Goal: Task Accomplishment & Management: Manage account settings

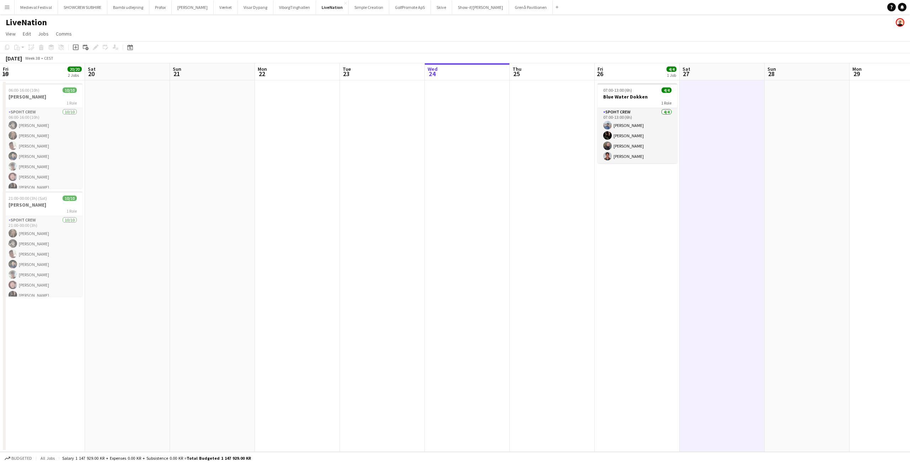
scroll to position [0, 245]
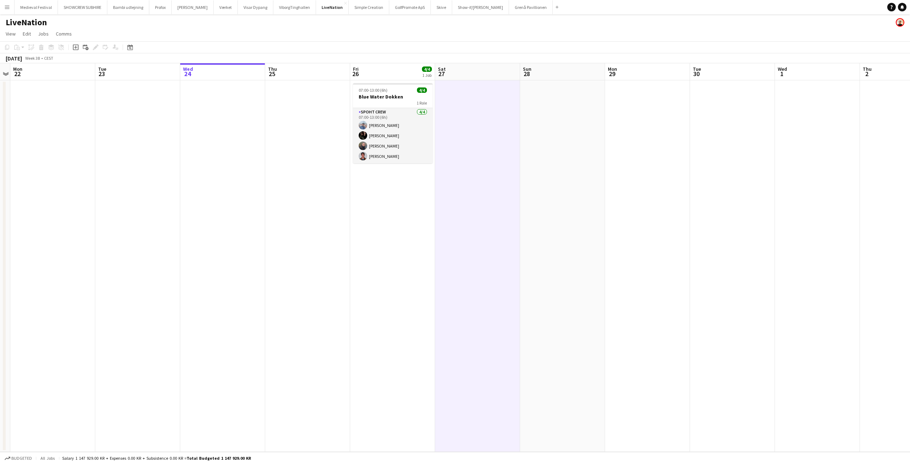
click at [8, 7] on app-icon "Menu" at bounding box center [7, 7] width 6 height 6
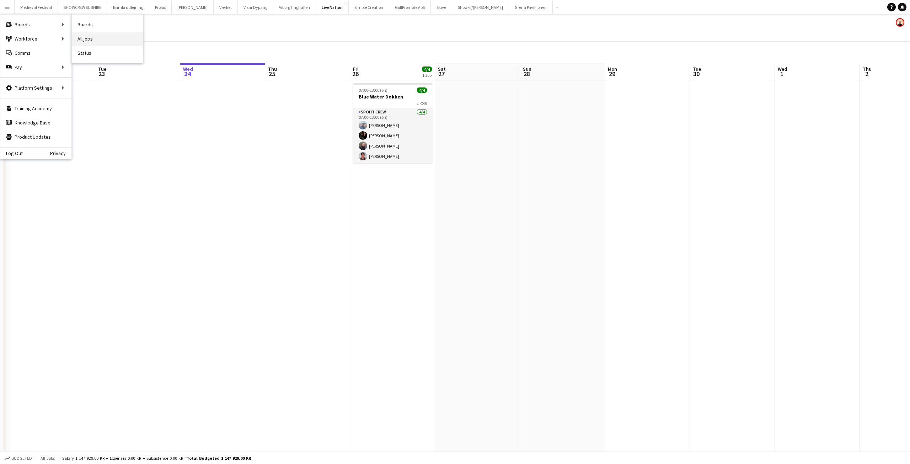
click at [110, 41] on link "All jobs" at bounding box center [107, 39] width 71 height 14
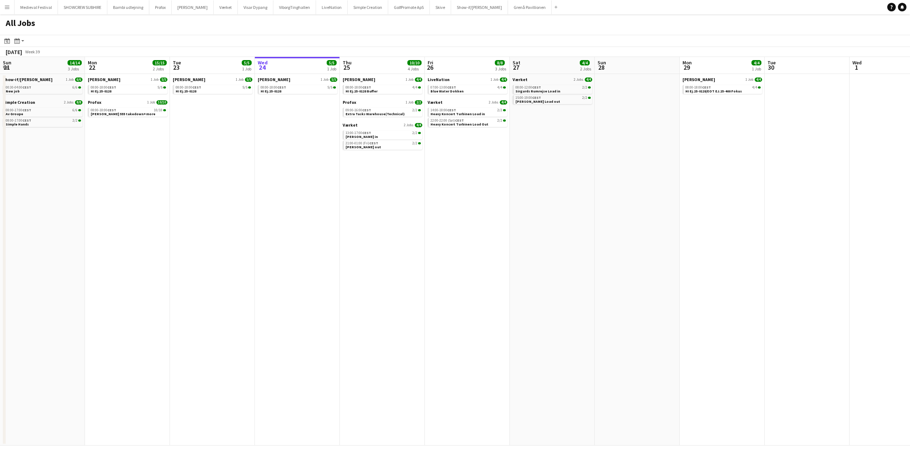
scroll to position [0, 170]
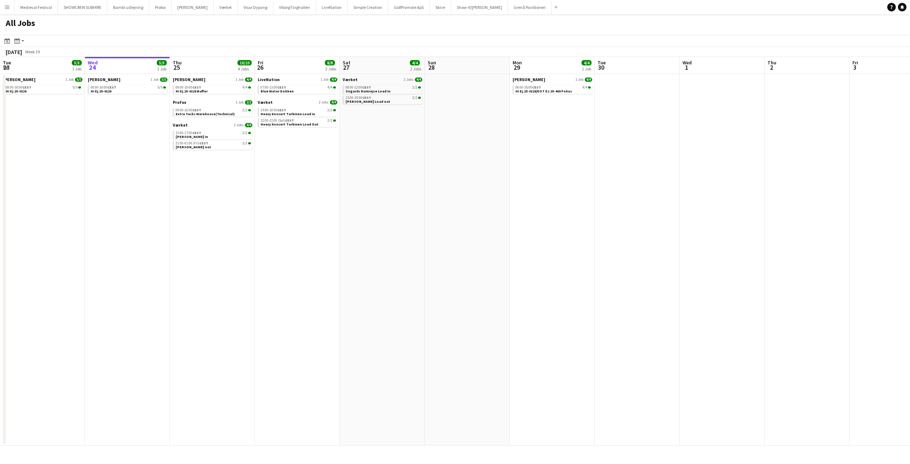
click at [2, 6] on button "Menu" at bounding box center [7, 7] width 14 height 14
click at [90, 36] on link "All jobs" at bounding box center [107, 39] width 71 height 14
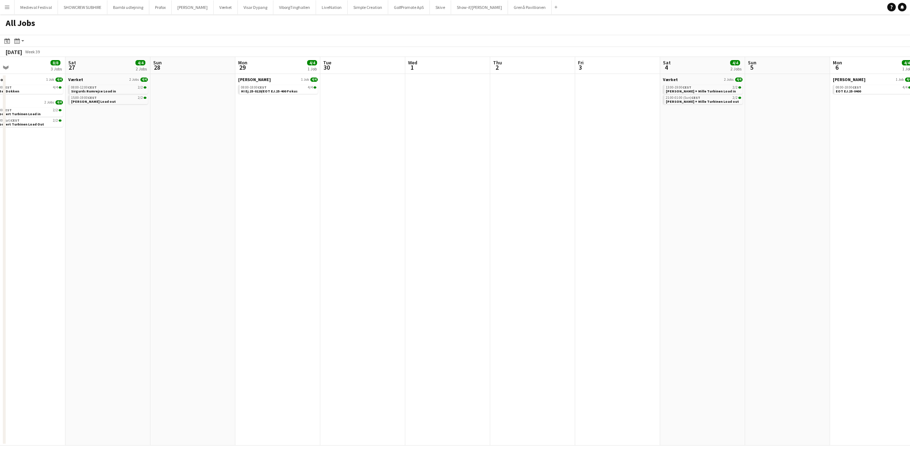
drag, startPoint x: 496, startPoint y: 205, endPoint x: 251, endPoint y: 194, distance: 245.3
click at [255, 197] on app-calendar-viewport "Tue 23 5/5 1 Job Wed 24 5/5 1 Job Thu 25 10/10 4 Jobs Fri 26 8/8 3 Jobs Sat 27 …" at bounding box center [455, 251] width 910 height 389
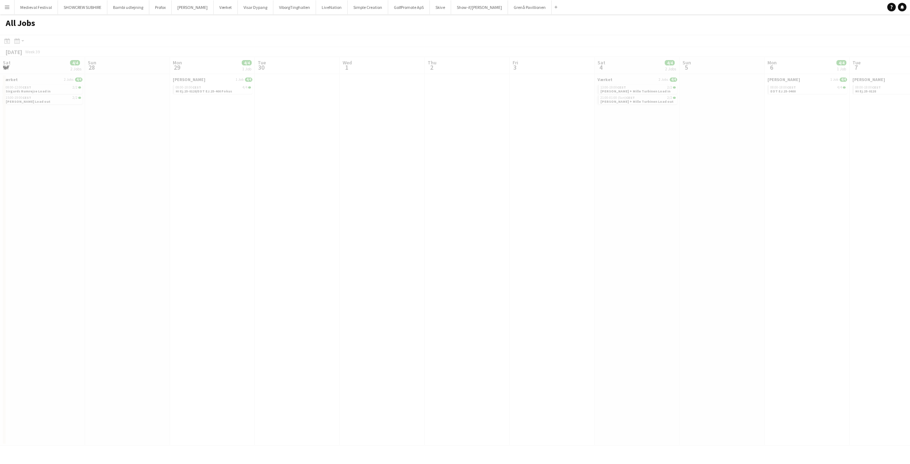
drag, startPoint x: 569, startPoint y: 187, endPoint x: 144, endPoint y: 169, distance: 425.7
click at [145, 169] on app-all-jobs "All Jobs Date picker SEP 2025 SEP 2025 Monday M Tuesday T Wednesday W Thursday …" at bounding box center [455, 229] width 910 height 431
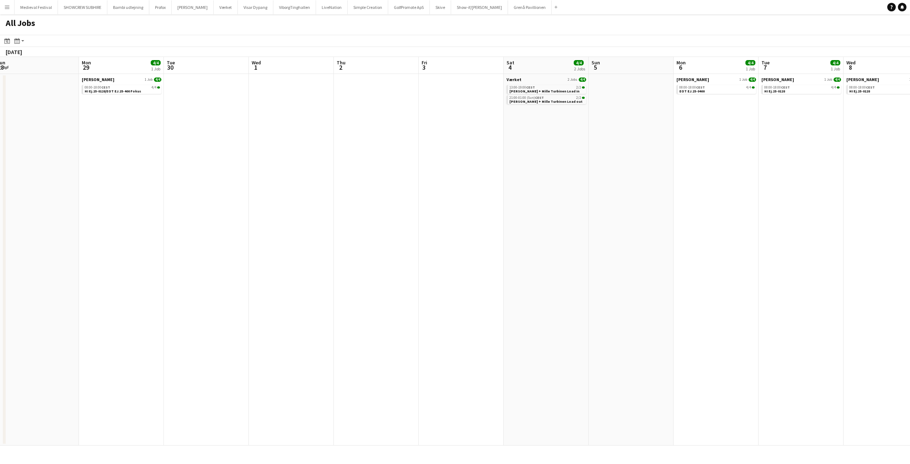
drag, startPoint x: 451, startPoint y: 165, endPoint x: 199, endPoint y: 173, distance: 252.6
click at [205, 173] on app-calendar-viewport "Thu 25 10/10 4 Jobs Fri 26 8/8 3 Jobs Sat 27 4/4 2 Jobs Sun 28 Mon 29 4/4 1 Job…" at bounding box center [455, 251] width 910 height 389
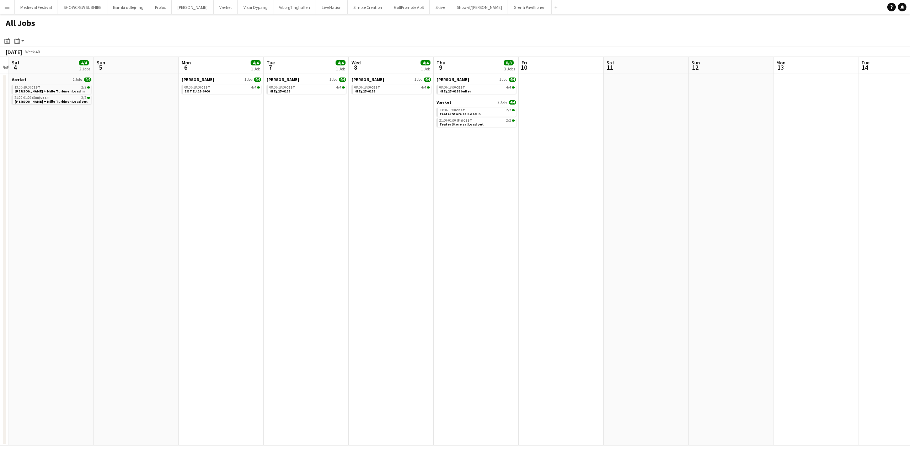
drag, startPoint x: 484, startPoint y: 157, endPoint x: 154, endPoint y: 164, distance: 329.7
click at [154, 164] on app-calendar-viewport "Wed 1 Thu 2 Fri 3 Sat 4 4/4 2 Jobs Sun 5 Mon 6 4/4 1 Job Tue 7 4/4 1 Job Wed 8 …" at bounding box center [455, 251] width 910 height 389
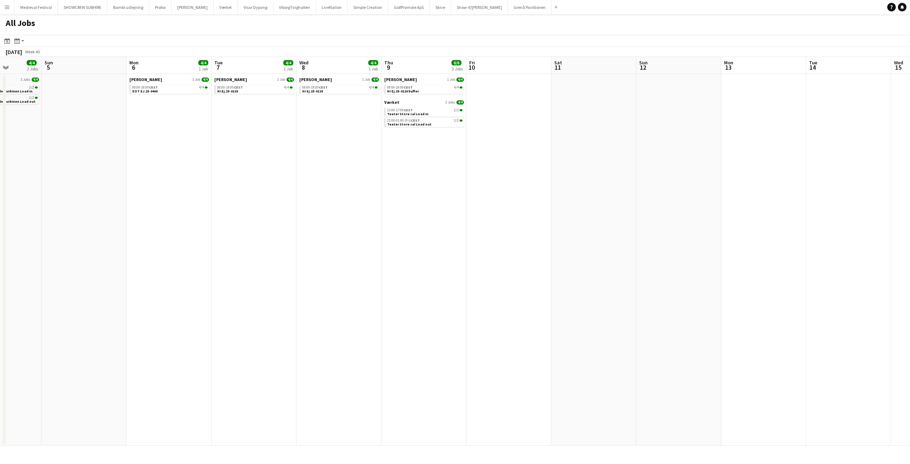
drag, startPoint x: 430, startPoint y: 153, endPoint x: 299, endPoint y: 162, distance: 131.2
click at [299, 162] on app-calendar-viewport "Wed 1 Thu 2 Fri 3 Sat 4 4/4 2 Jobs Sun 5 Mon 6 4/4 1 Job Tue 7 4/4 1 Job Wed 8 …" at bounding box center [455, 251] width 910 height 389
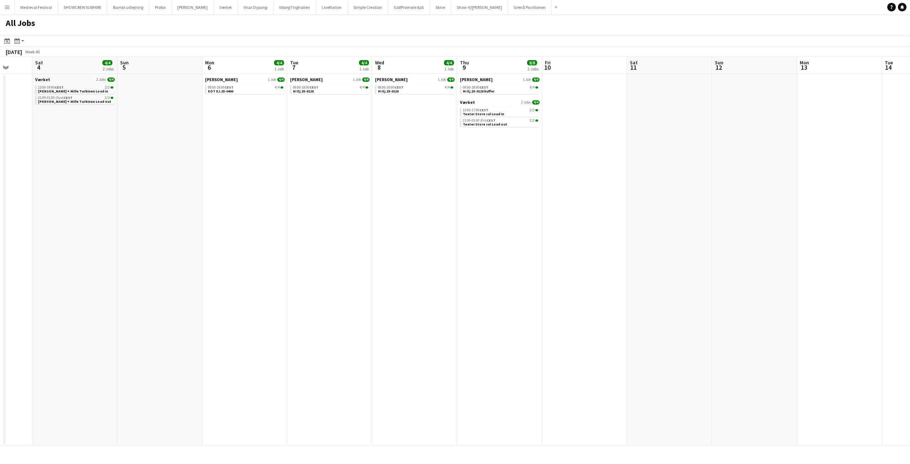
drag, startPoint x: 269, startPoint y: 162, endPoint x: 634, endPoint y: 162, distance: 365.3
click at [627, 161] on app-calendar-viewport "Thu 2 Fri 3 Sat 4 4/4 2 Jobs Sun 5 Mon 6 4/4 1 Job Tue 7 4/4 1 Job Wed 8 4/4 1 …" at bounding box center [455, 251] width 910 height 389
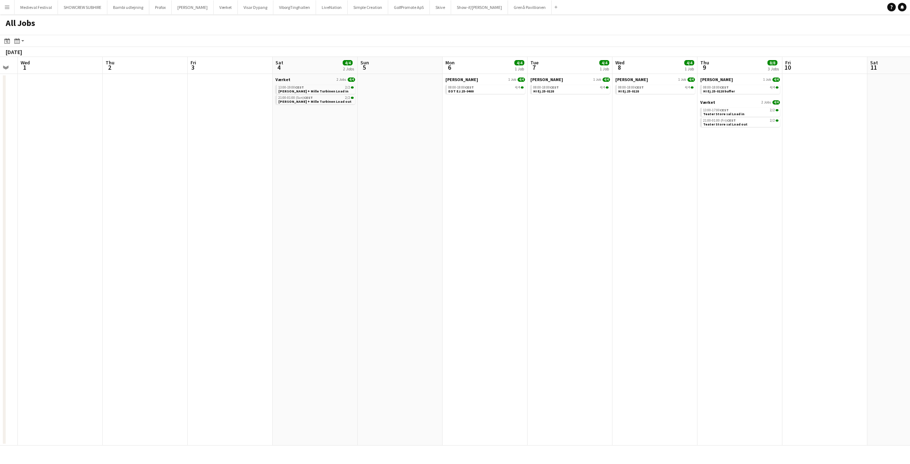
drag, startPoint x: 266, startPoint y: 145, endPoint x: 638, endPoint y: 164, distance: 372.9
click at [643, 162] on app-calendar-viewport "Mon 29 4/4 1 Job Tue 30 Wed 1 Thu 2 Fri 3 Sat 4 4/4 2 Jobs Sun 5 Mon 6 4/4 1 Jo…" at bounding box center [455, 251] width 910 height 389
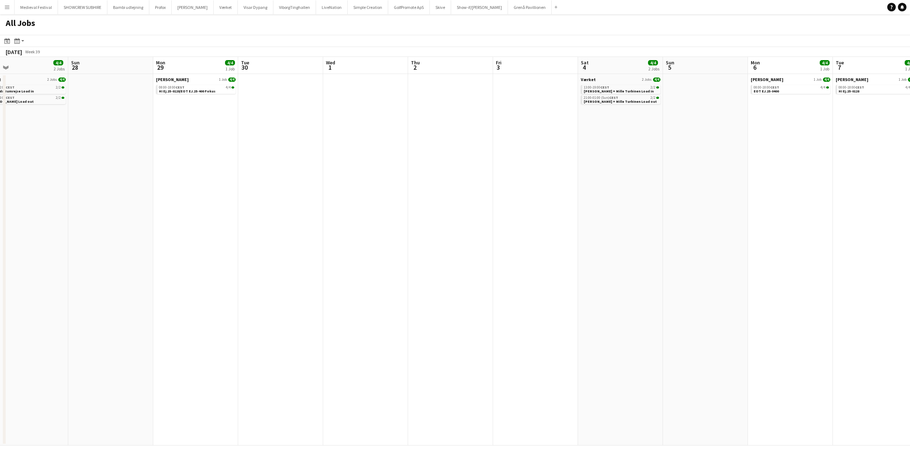
drag, startPoint x: 312, startPoint y: 151, endPoint x: 662, endPoint y: 160, distance: 349.7
click at [673, 158] on app-calendar-viewport "Thu 25 10/10 4 Jobs Fri 26 8/8 3 Jobs Sat 27 4/4 2 Jobs Sun 28 Mon 29 4/4 1 Job…" at bounding box center [455, 251] width 910 height 389
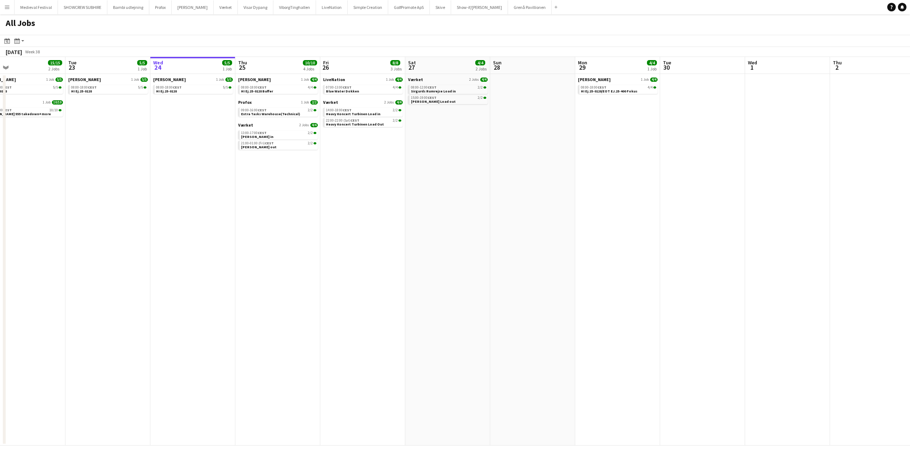
drag, startPoint x: 335, startPoint y: 140, endPoint x: 525, endPoint y: 143, distance: 190.6
click at [525, 143] on app-calendar-viewport "Sat 20 8/8 5 Jobs Sun 21 14/14 3 Jobs Mon 22 15/15 2 Jobs Tue 23 5/5 1 Job Wed …" at bounding box center [455, 251] width 910 height 389
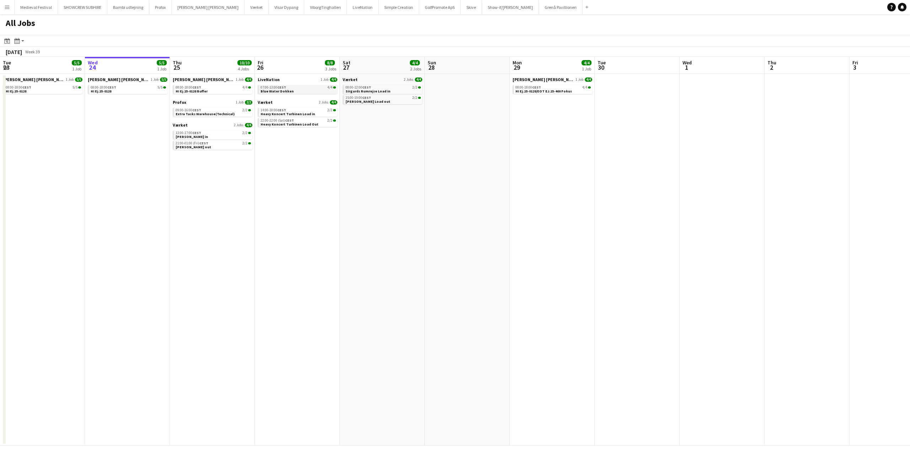
click at [294, 91] on link "07:00-13:00 CEST 4/4 Blue Water Dokken" at bounding box center [298, 89] width 75 height 8
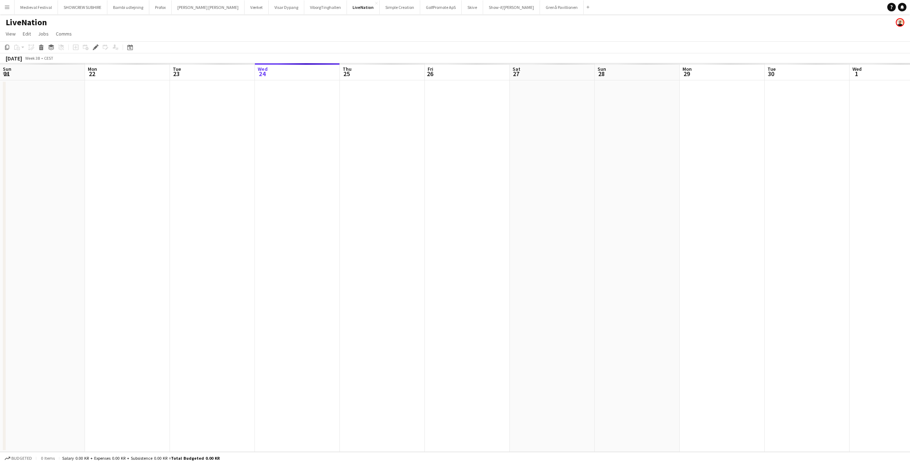
scroll to position [0, 245]
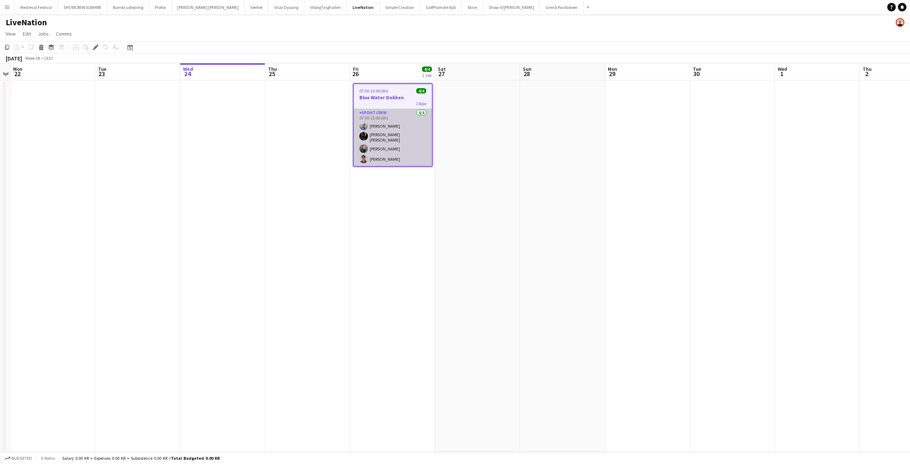
click at [399, 134] on app-card-role "Spoht Crew [DATE] 07:00-13:00 (6h) [PERSON_NAME] [PERSON_NAME] [PERSON_NAME] [P…" at bounding box center [393, 137] width 78 height 57
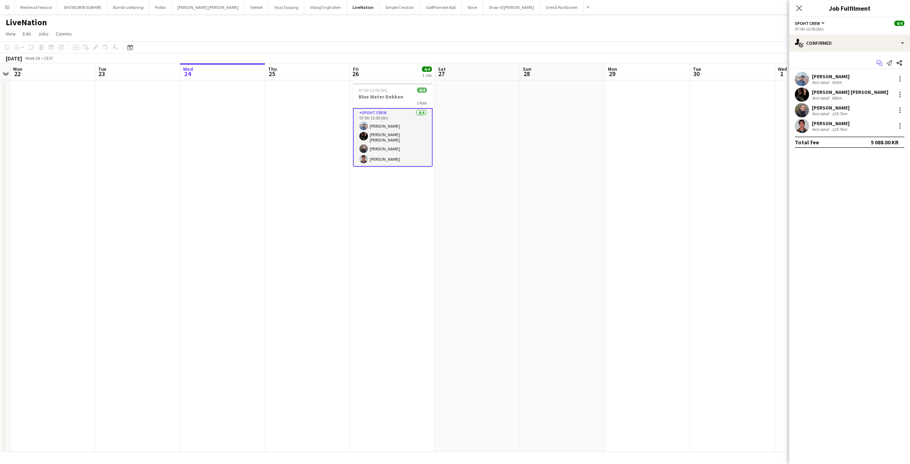
click at [880, 63] on icon "Start chat" at bounding box center [880, 63] width 6 height 6
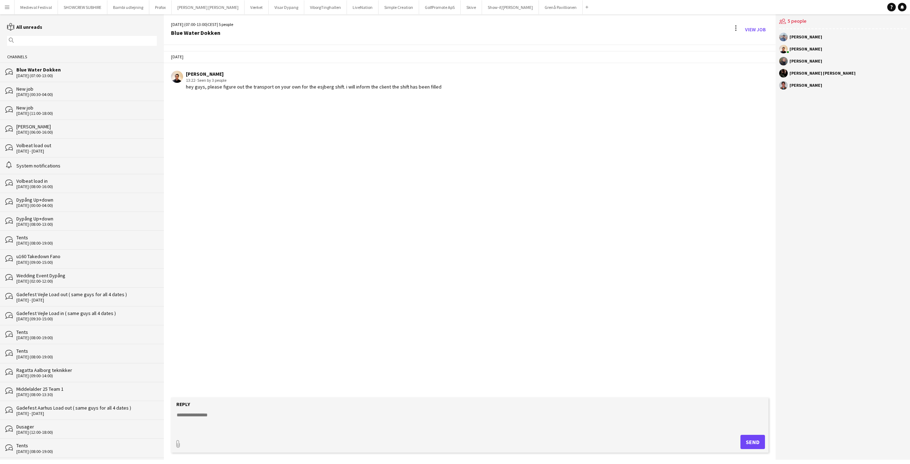
click at [6, 12] on button "Menu" at bounding box center [7, 7] width 14 height 14
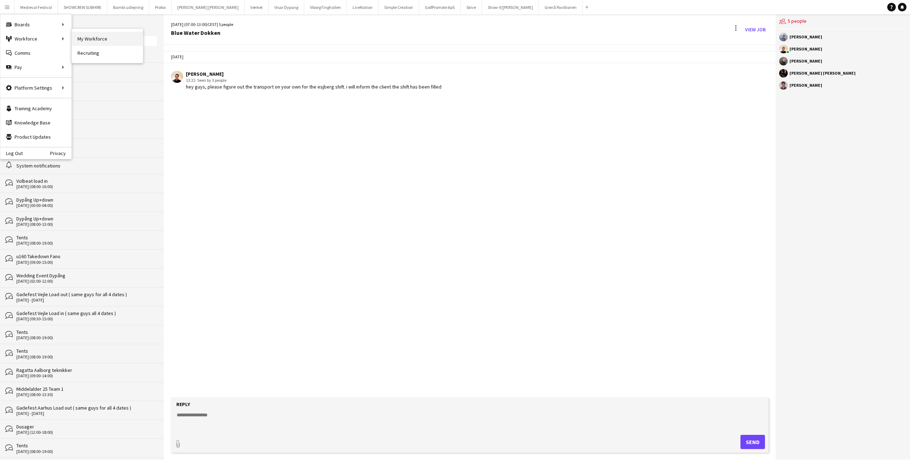
click at [108, 41] on link "My Workforce" at bounding box center [107, 39] width 71 height 14
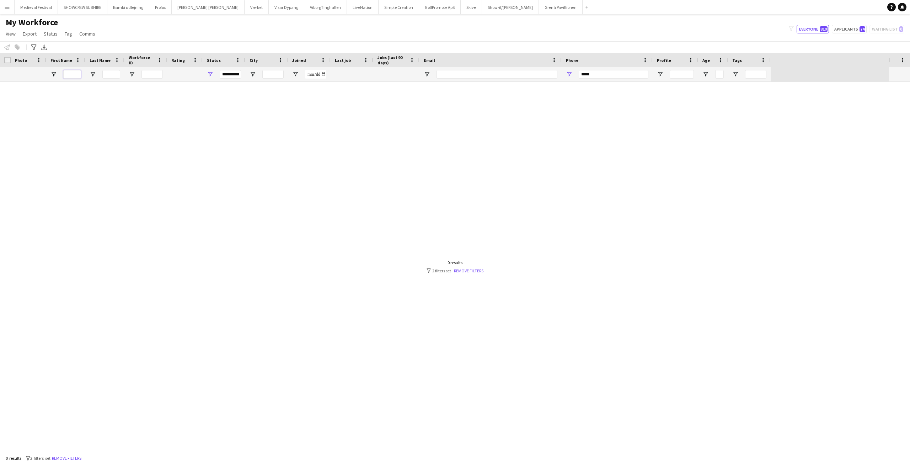
click at [70, 71] on input "First Name Filter Input" at bounding box center [72, 74] width 18 height 9
type input "*****"
drag, startPoint x: 610, startPoint y: 77, endPoint x: 450, endPoint y: 83, distance: 160.1
click at [450, 83] on div "Workforce Details Photo First Name" at bounding box center [455, 252] width 910 height 399
drag, startPoint x: 83, startPoint y: 74, endPoint x: 54, endPoint y: 71, distance: 29.0
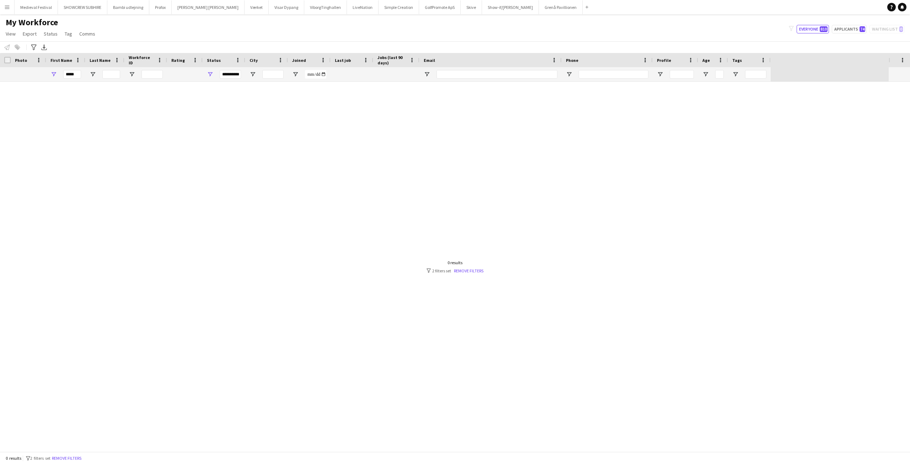
click at [54, 71] on div "*****" at bounding box center [65, 74] width 39 height 14
drag, startPoint x: 77, startPoint y: 73, endPoint x: 41, endPoint y: 69, distance: 36.1
click at [41, 69] on div "**********" at bounding box center [385, 74] width 771 height 14
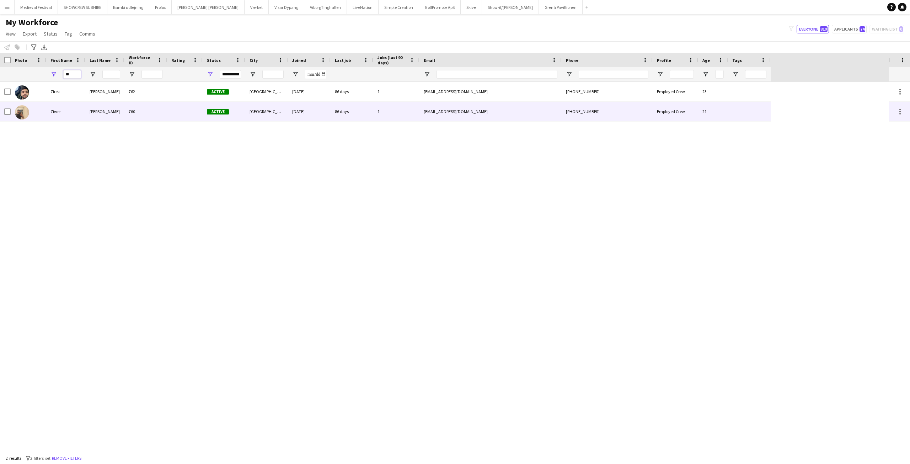
type input "**"
click at [86, 111] on div "Hussein" at bounding box center [104, 112] width 39 height 20
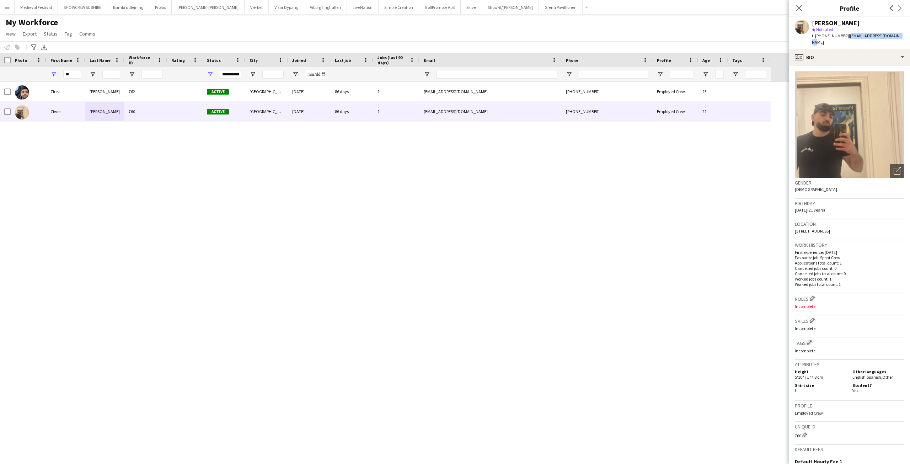
drag, startPoint x: 899, startPoint y: 36, endPoint x: 842, endPoint y: 33, distance: 57.0
click at [842, 33] on app-profile-header "Ziwer Hussein star Not rated t. +4520290583 | ziwerhussein@hotmail.com" at bounding box center [850, 33] width 121 height 32
copy span "[EMAIL_ADDRESS][DOMAIN_NAME]"
click at [6, 7] on app-icon "Menu" at bounding box center [7, 7] width 6 height 6
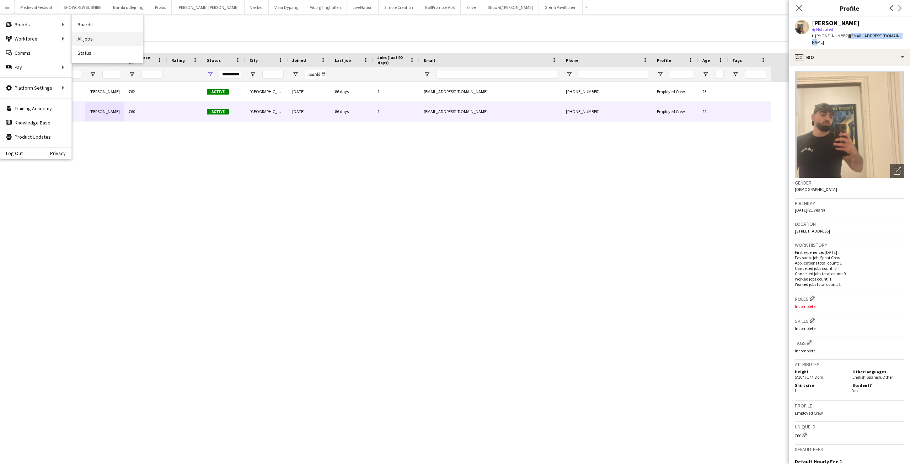
click at [97, 38] on link "All jobs" at bounding box center [107, 39] width 71 height 14
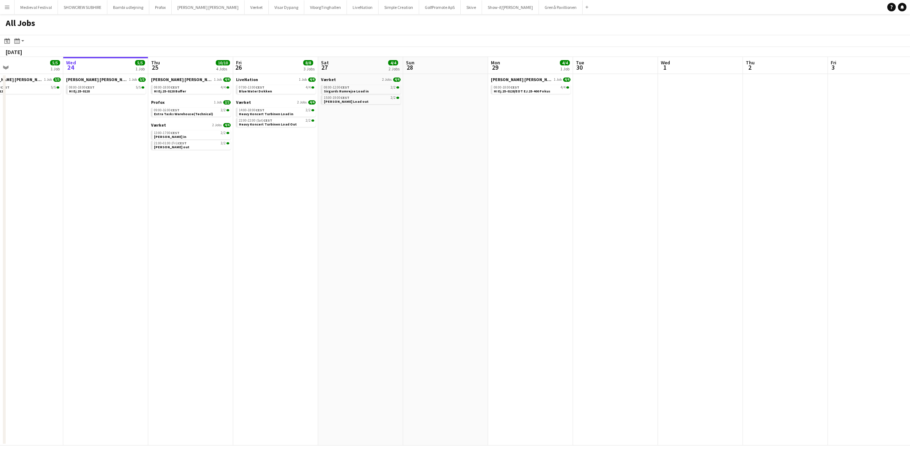
click at [712, 250] on app-all-jobs "All Jobs Date picker SEP 2025 SEP 2025 Monday M Tuesday T Wednesday W Thursday …" at bounding box center [455, 229] width 910 height 431
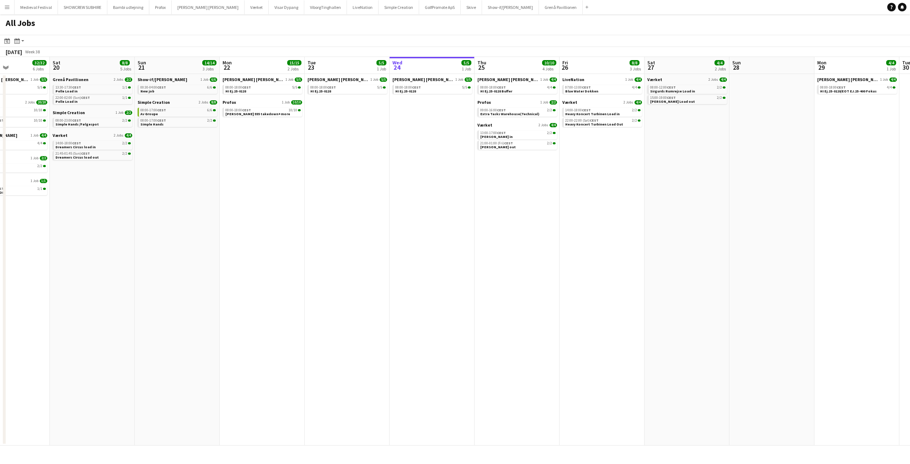
click at [747, 269] on app-all-jobs "All Jobs Date picker SEP 2025 SEP 2025 Monday M Tuesday T Wednesday W Thursday …" at bounding box center [455, 229] width 910 height 431
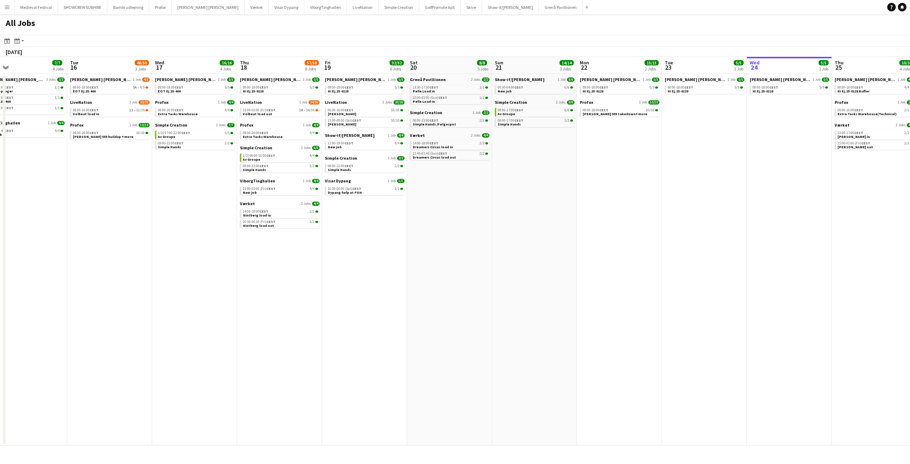
click at [590, 262] on app-all-jobs "All Jobs Date picker SEP 2025 SEP 2025 Monday M Tuesday T Wednesday W Thursday …" at bounding box center [455, 229] width 910 height 431
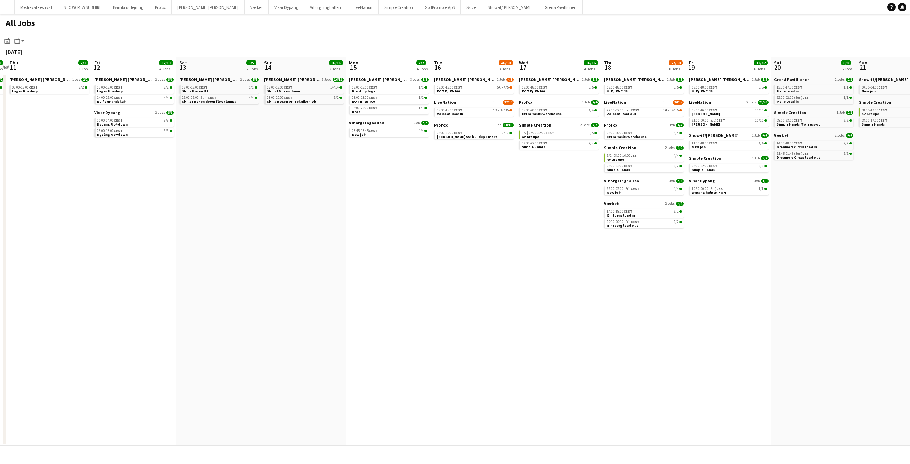
click at [610, 252] on app-all-jobs "All Jobs Date picker SEP 2025 SEP 2025 Monday M Tuesday T Wednesday W Thursday …" at bounding box center [455, 229] width 910 height 431
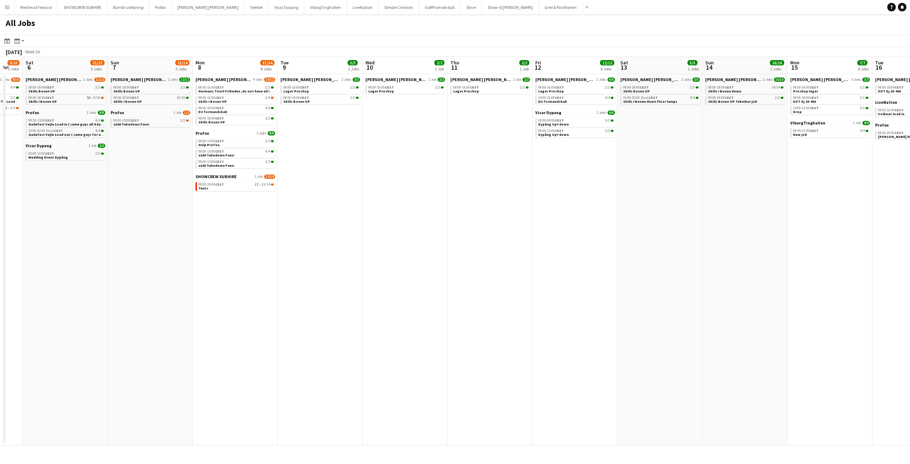
click at [551, 260] on app-all-jobs "All Jobs Date picker SEP 2025 SEP 2025 Monday M Tuesday T Wednesday W Thursday …" at bounding box center [455, 229] width 910 height 431
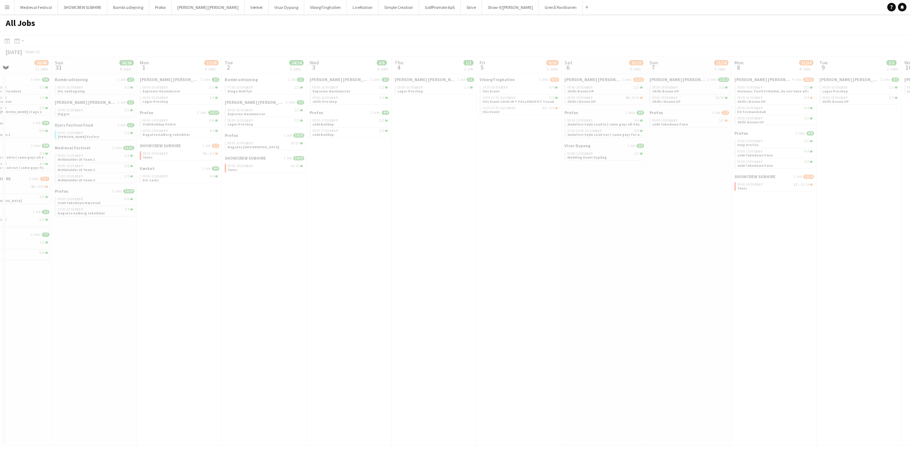
drag, startPoint x: 278, startPoint y: 218, endPoint x: 427, endPoint y: 225, distance: 148.9
click at [457, 228] on app-all-jobs "All Jobs Date picker SEP 2025 SEP 2025 Monday M Tuesday T Wednesday W Thursday …" at bounding box center [455, 229] width 910 height 431
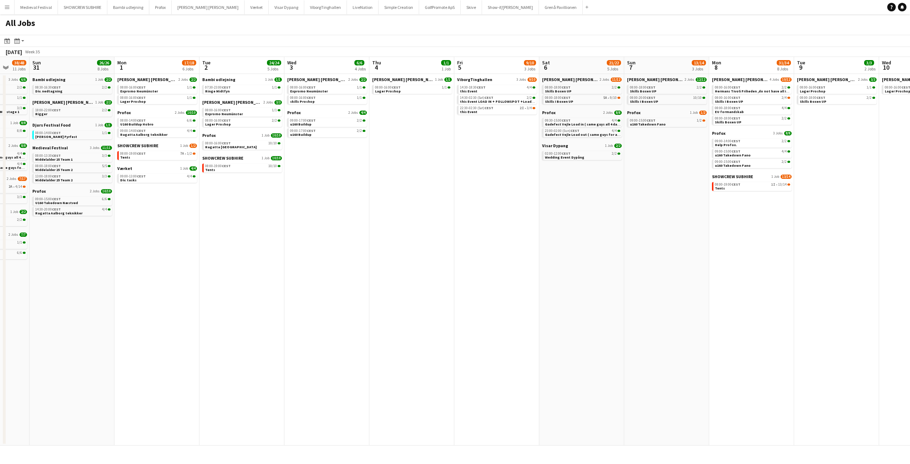
click at [415, 217] on app-all-jobs "All Jobs Date picker SEP 2025 SEP 2025 Monday M Tuesday T Wednesday W Thursday …" at bounding box center [455, 229] width 910 height 431
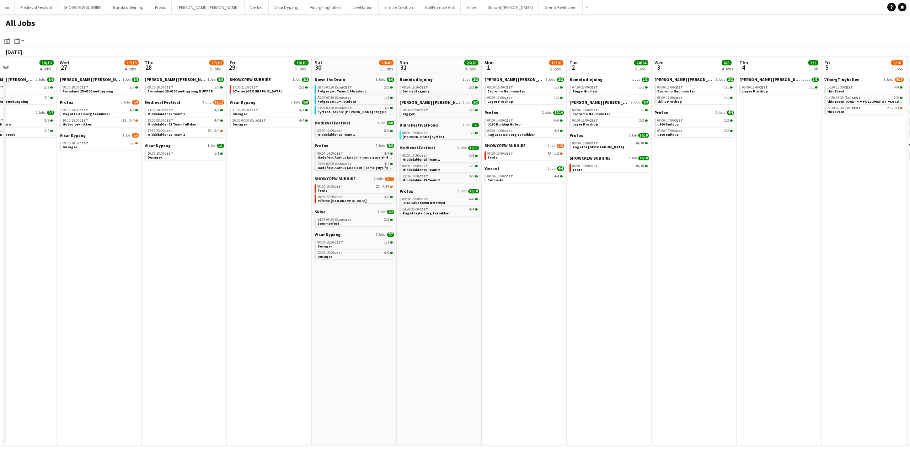
drag, startPoint x: 6, startPoint y: 184, endPoint x: 165, endPoint y: 185, distance: 159.0
click at [333, 193] on app-calendar-viewport "Sun 24 7/7 3 Jobs Mon 25 16/16 3 Jobs Tue 26 10/10 4 Jobs Wed 27 17/19 4 Jobs T…" at bounding box center [455, 251] width 910 height 389
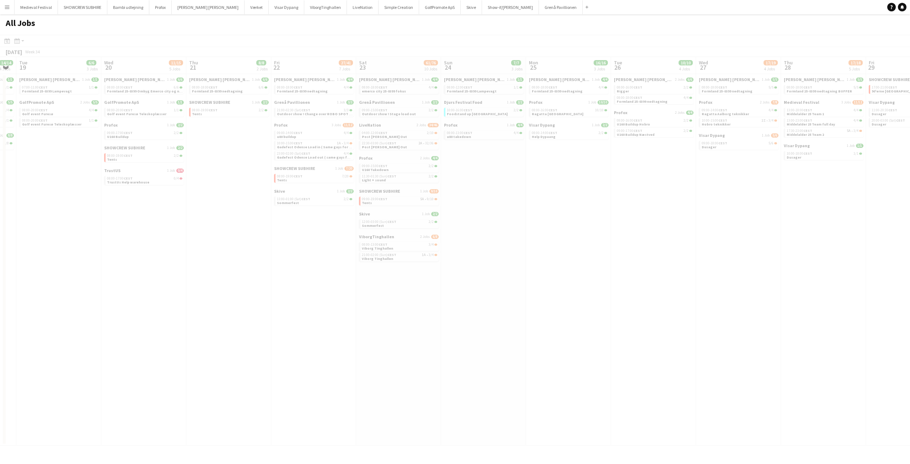
drag, startPoint x: 76, startPoint y: 175, endPoint x: 493, endPoint y: 194, distance: 417.3
click at [492, 194] on app-all-jobs "All Jobs Date picker SEP 2025 SEP 2025 Monday M Tuesday T Wednesday W Thursday …" at bounding box center [455, 229] width 910 height 431
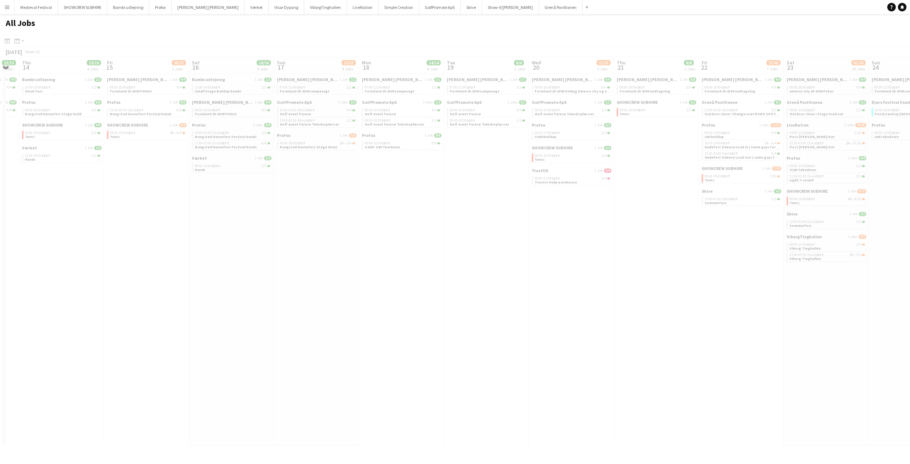
drag, startPoint x: 249, startPoint y: 181, endPoint x: 429, endPoint y: 186, distance: 180.4
click at [450, 188] on app-all-jobs "All Jobs Date picker SEP 2025 SEP 2025 Monday M Tuesday T Wednesday W Thursday …" at bounding box center [455, 229] width 910 height 431
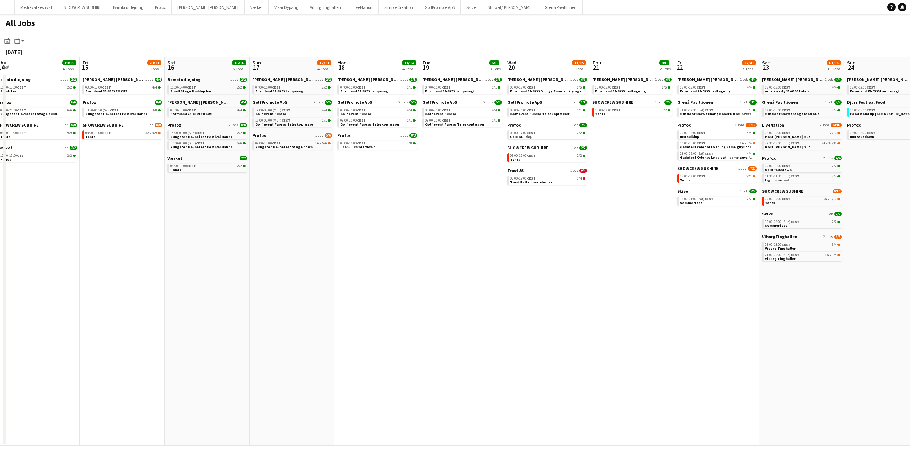
click at [508, 212] on app-all-jobs "All Jobs Date picker SEP 2025 SEP 2025 Monday M Tuesday T Wednesday W Thursday …" at bounding box center [455, 229] width 910 height 431
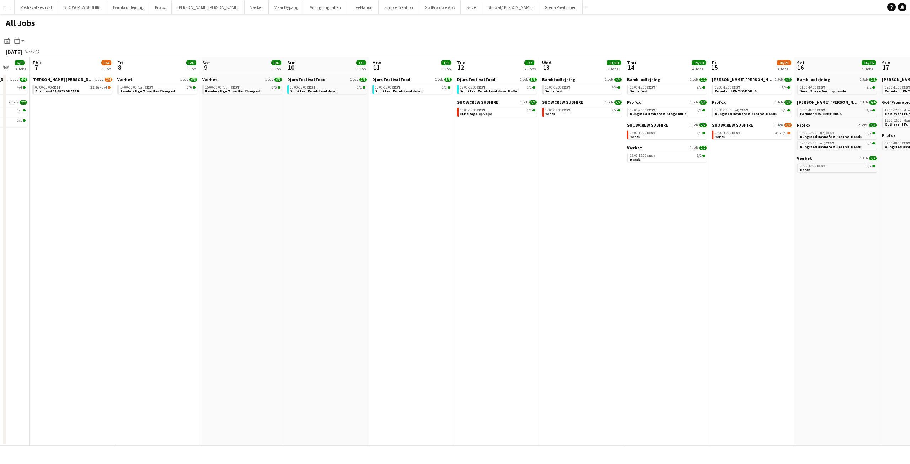
drag, startPoint x: 456, startPoint y: 228, endPoint x: 481, endPoint y: 227, distance: 25.0
click at [518, 238] on app-calendar-viewport "Tue 5 4/4 1 Job Wed 6 6/6 3 Jobs Thu 7 3/4 1 Job Fri 8 6/6 1 Job Sat 9 6/6 1 Jo…" at bounding box center [455, 251] width 910 height 389
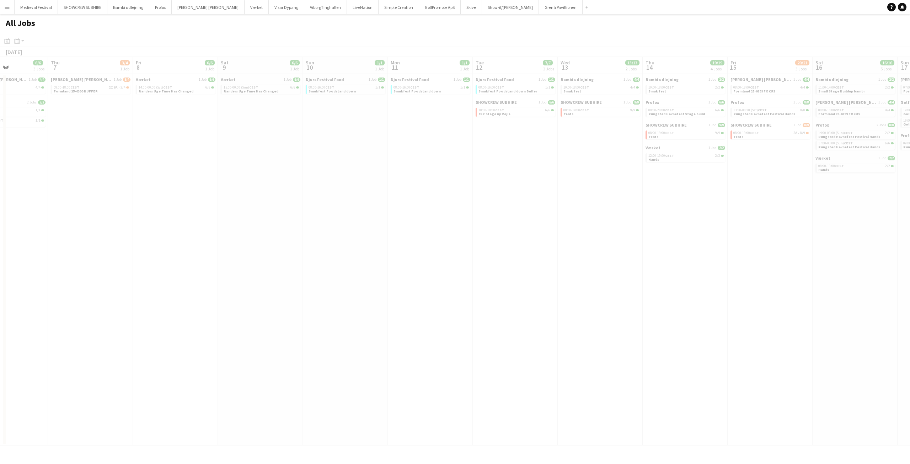
drag, startPoint x: 235, startPoint y: 196, endPoint x: 462, endPoint y: 214, distance: 228.3
click at [585, 208] on app-calendar-viewport "Mon 4 Tue 5 4/4 1 Job Wed 6 6/6 3 Jobs Thu 7 3/4 1 Job Fri 8 6/6 1 Job Sat 9 6/…" at bounding box center [455, 251] width 910 height 389
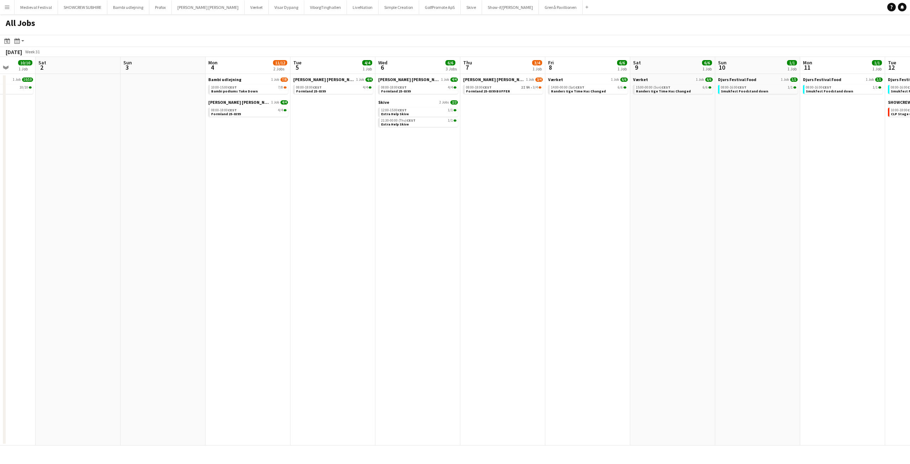
drag, startPoint x: 234, startPoint y: 190, endPoint x: 658, endPoint y: 193, distance: 423.9
click at [671, 195] on app-calendar-viewport "Wed 30 1/1 1 Job Thu 31 1/1 1 Job Fri 1 10/10 1 Job Sat 2 Sun 3 Mon 4 11/12 2 J…" at bounding box center [455, 251] width 910 height 389
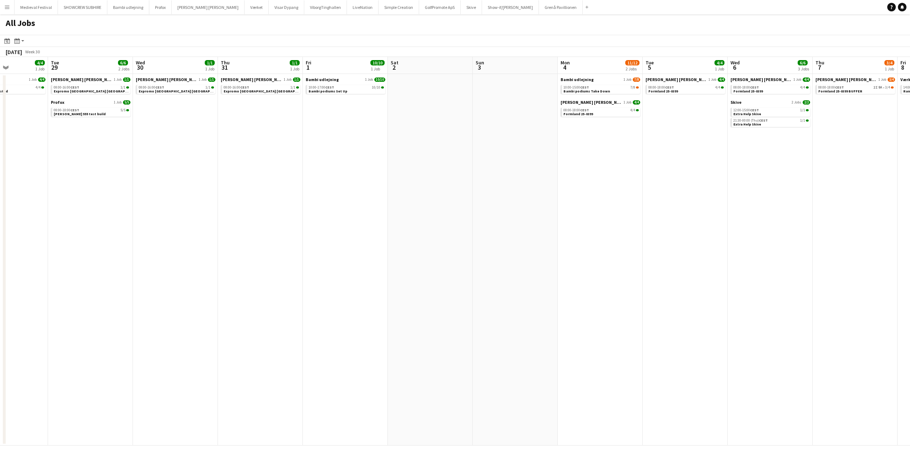
drag, startPoint x: 203, startPoint y: 169, endPoint x: 528, endPoint y: 186, distance: 325.1
click at [571, 186] on app-calendar-viewport "Sat 26 Sun 27 3/5 1 Job Mon 28 4/4 1 Job Tue 29 6/6 2 Jobs Wed 30 1/1 1 Job Thu…" at bounding box center [455, 251] width 910 height 389
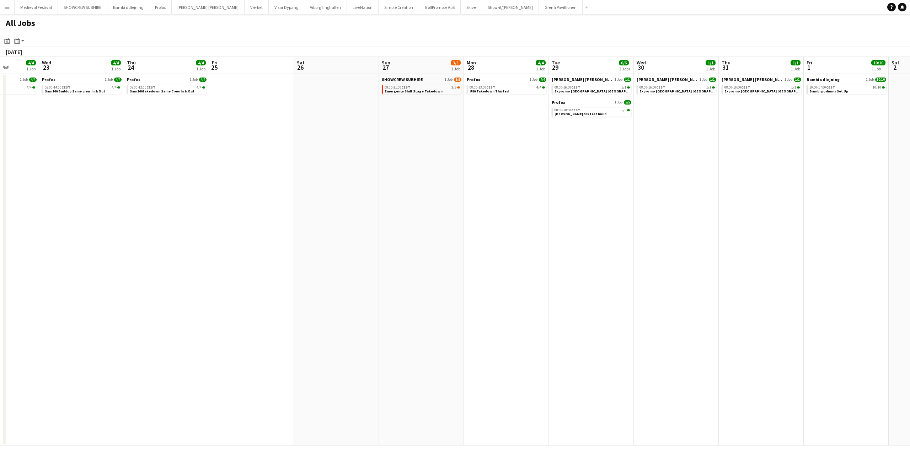
drag, startPoint x: 239, startPoint y: 168, endPoint x: 322, endPoint y: 169, distance: 83.6
click at [621, 180] on app-calendar-viewport "Sun 20 Mon 21 6/6 1 Job Tue 22 4/4 1 Job Wed 23 4/4 1 Job Thu 24 4/4 1 Job Fri …" at bounding box center [455, 251] width 910 height 389
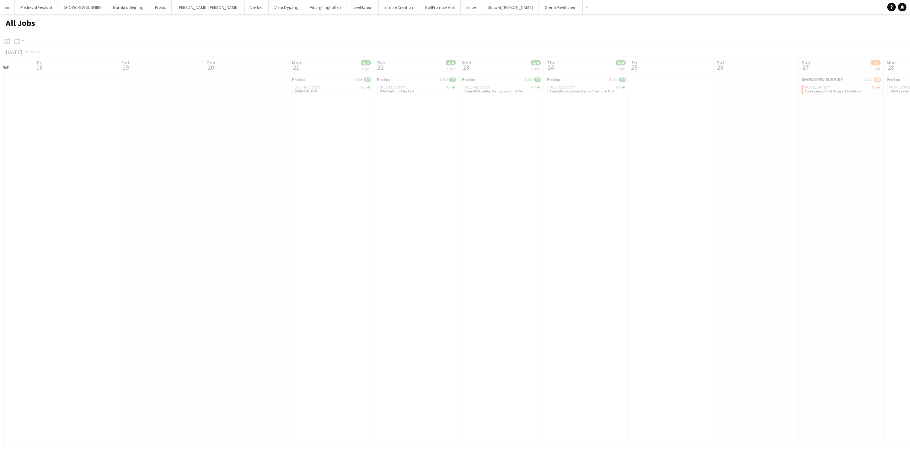
drag, startPoint x: 48, startPoint y: 144, endPoint x: 354, endPoint y: 153, distance: 306.7
click at [430, 154] on app-calendar-viewport "Tue 15 Wed 16 Thu 17 Fri 18 Sat 19 Sun 20 Mon 21 6/6 1 Job Tue 22 4/4 1 Job Wed…" at bounding box center [455, 251] width 910 height 389
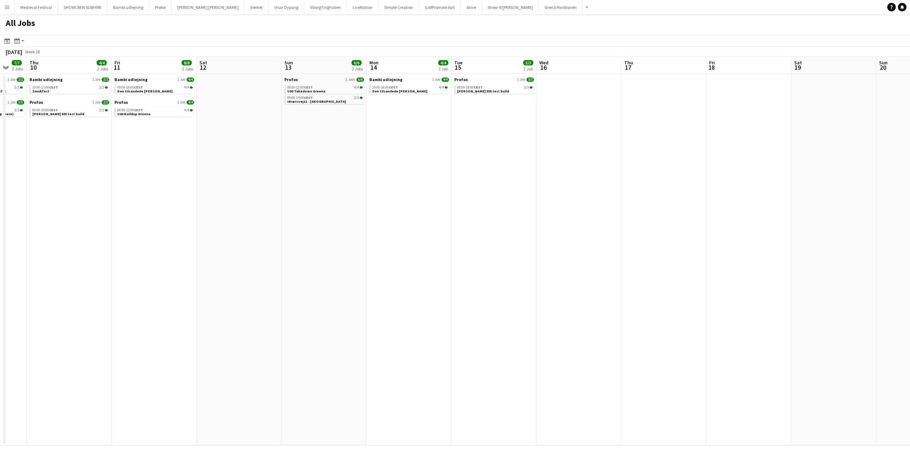
drag, startPoint x: 50, startPoint y: 127, endPoint x: 410, endPoint y: 143, distance: 360.6
click at [484, 145] on app-calendar-viewport "Tue 8 6/6 2 Jobs Wed 9 7/7 2 Jobs Thu 10 4/4 2 Jobs Fri 11 8/8 2 Jobs Sat 12 Su…" at bounding box center [455, 251] width 910 height 389
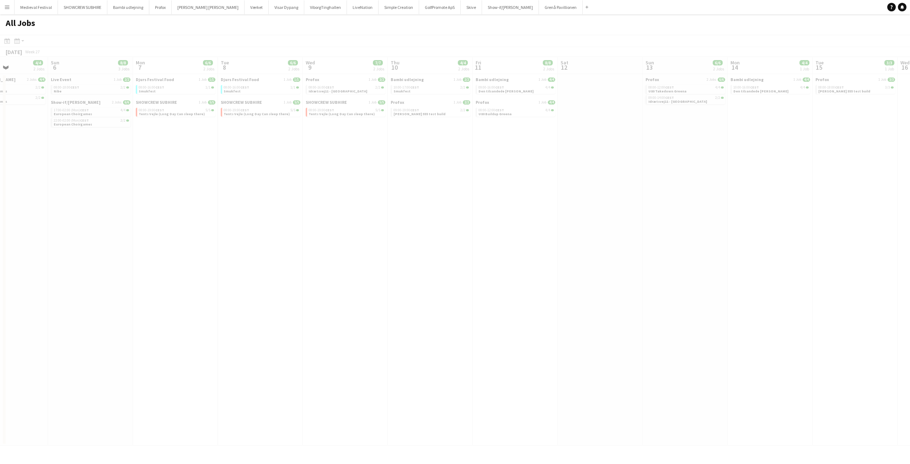
drag, startPoint x: 112, startPoint y: 122, endPoint x: 475, endPoint y: 142, distance: 363.0
click at [551, 143] on app-calendar-viewport "Thu 3 Fri 4 18/24 3 Jobs Sat 5 4/4 2 Jobs Sun 6 8/8 3 Jobs Mon 7 6/6 2 Jobs Tue…" at bounding box center [455, 251] width 910 height 389
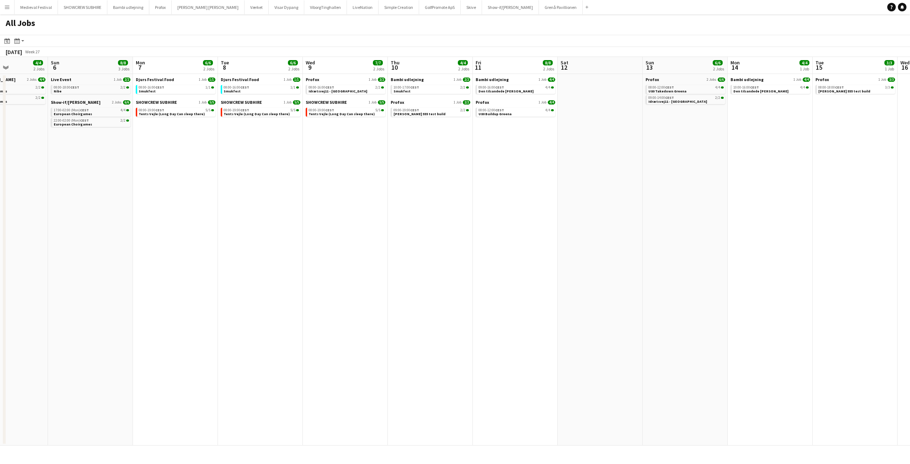
click at [525, 153] on app-all-jobs "All Jobs Date picker SEP 2025 SEP 2025 Monday M Tuesday T Wednesday W Thursday …" at bounding box center [455, 229] width 910 height 431
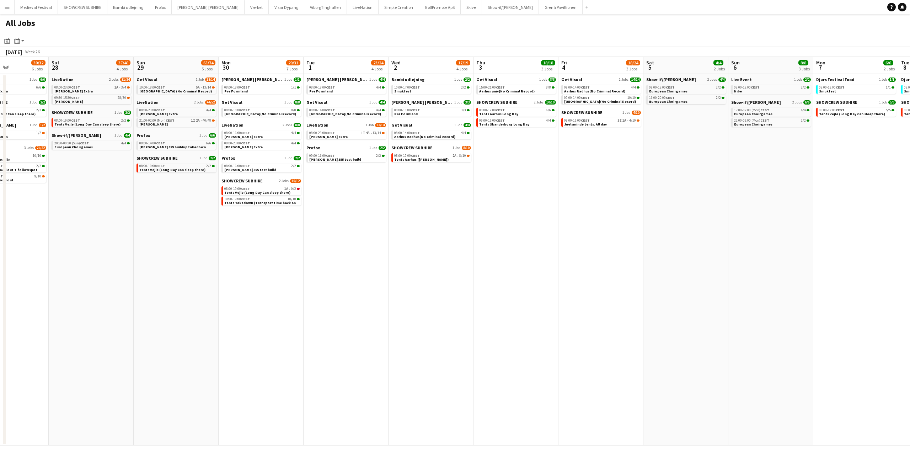
scroll to position [0, 218]
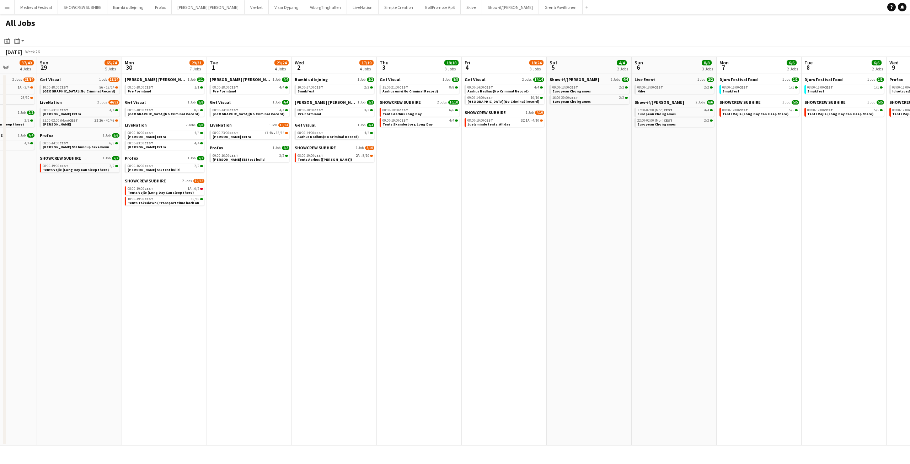
click at [479, 162] on app-all-jobs "All Jobs Date picker SEP 2025 SEP 2025 Monday M Tuesday T Wednesday W Thursday …" at bounding box center [455, 229] width 910 height 431
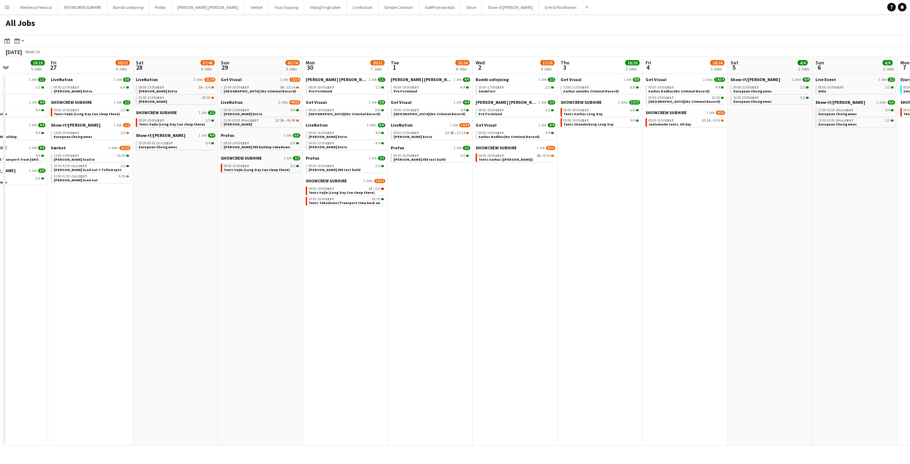
scroll to position [0, 201]
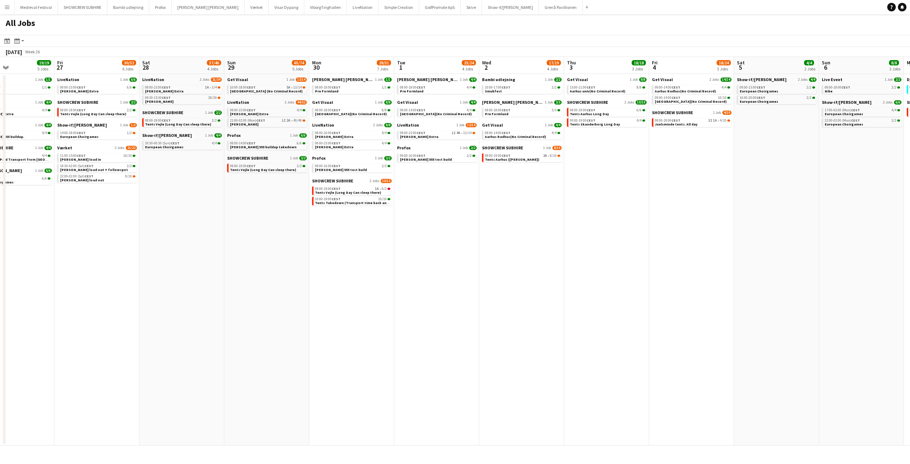
drag, startPoint x: 318, startPoint y: 195, endPoint x: 456, endPoint y: 202, distance: 138.2
click at [456, 202] on app-calendar-viewport "Tue 24 5/5 2 Jobs Wed 25 13/13 3 Jobs Thu 26 19/19 5 Jobs Fri 27 30/32 6 Jobs S…" at bounding box center [455, 251] width 910 height 389
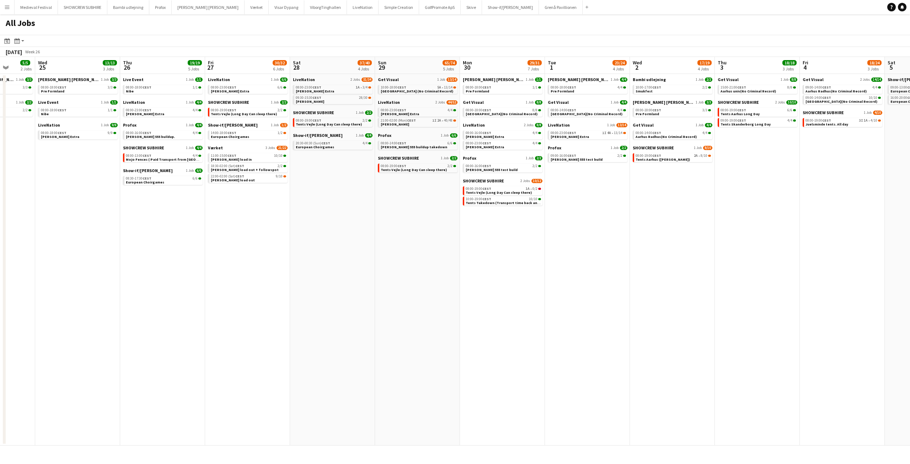
scroll to position [0, 233]
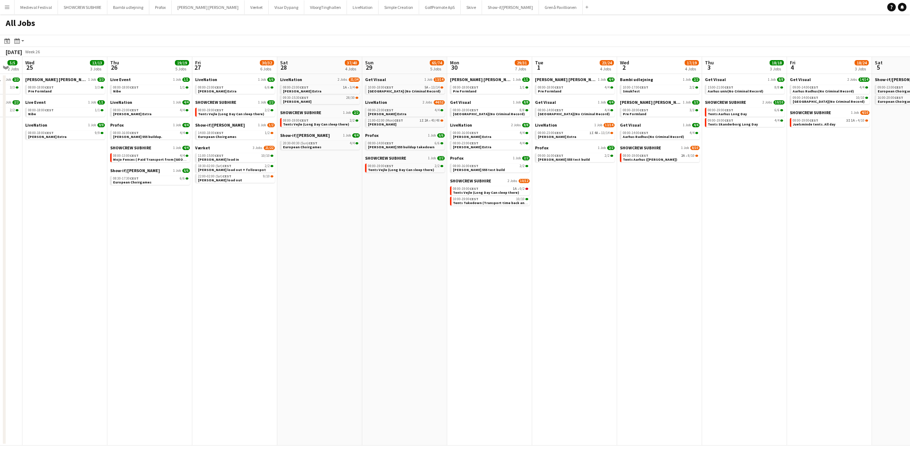
drag, startPoint x: 317, startPoint y: 251, endPoint x: 361, endPoint y: 256, distance: 44.7
click at [361, 256] on app-calendar-viewport "Sun 22 Mon 23 2/2 1 Job Tue 24 5/5 2 Jobs Wed 25 13/13 3 Jobs Thu 26 19/19 5 Jo…" at bounding box center [455, 251] width 910 height 389
click at [394, 169] on span "Tents Vejle (Long Day Can sleep there)" at bounding box center [401, 170] width 66 height 5
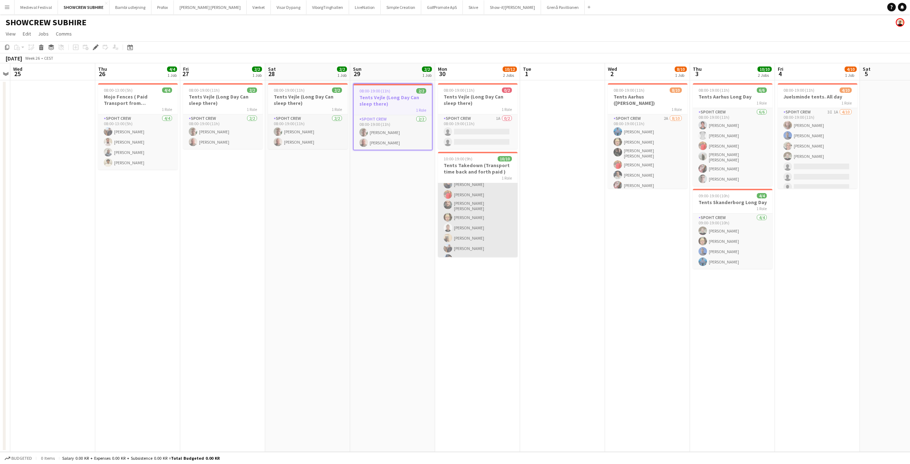
scroll to position [43, 0]
click at [467, 217] on app-card-role "Spoht Crew [DATE] 10:00-19:00 (9h) [PERSON_NAME] [PERSON_NAME] [PERSON_NAME] [P…" at bounding box center [478, 200] width 80 height 121
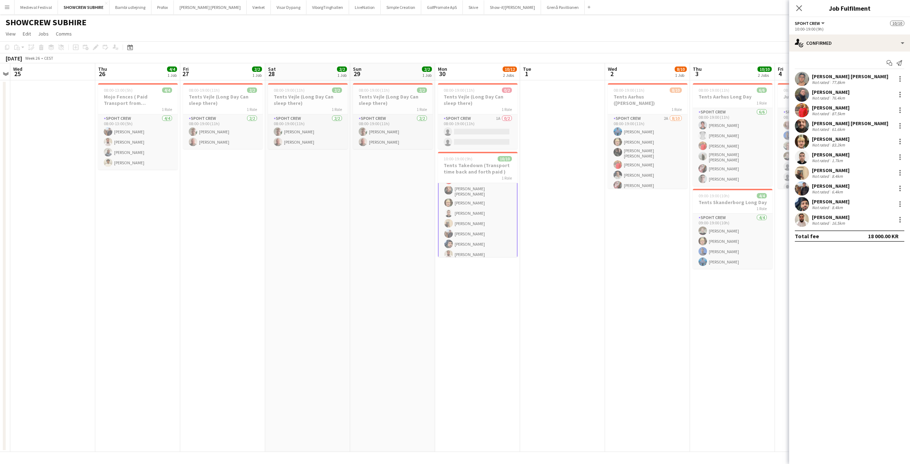
click at [819, 170] on div "[PERSON_NAME]" at bounding box center [831, 170] width 38 height 6
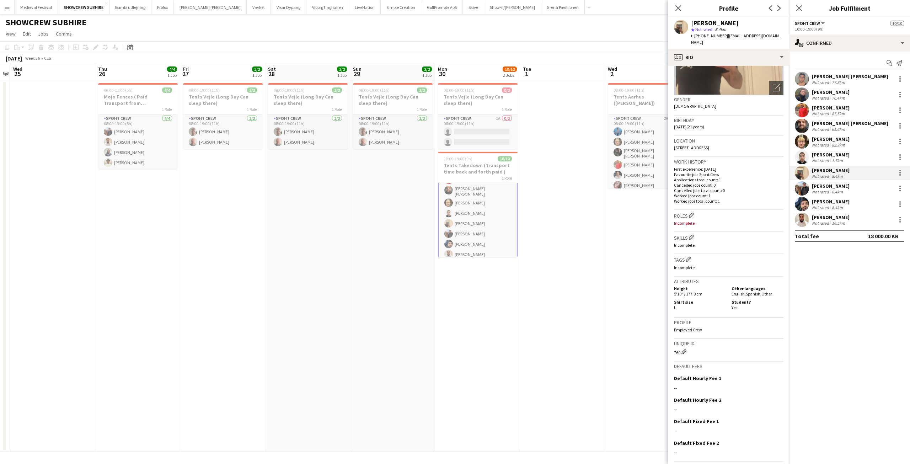
scroll to position [100, 0]
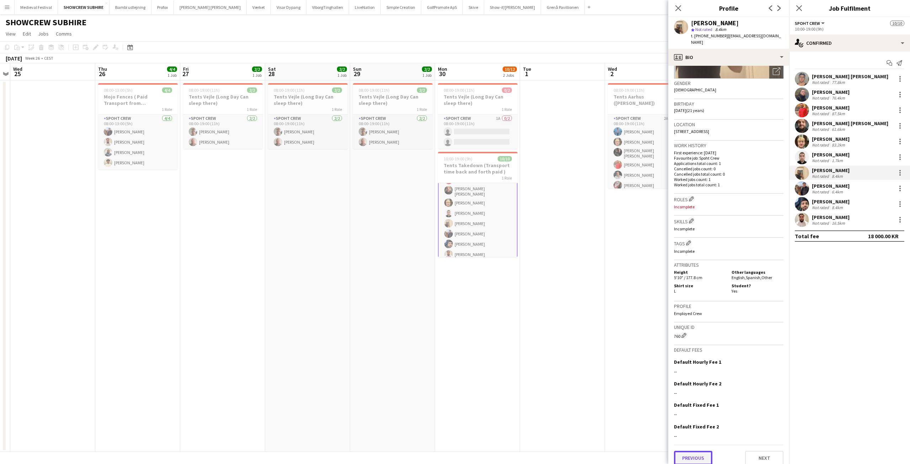
click at [694, 451] on button "Previous" at bounding box center [693, 458] width 38 height 14
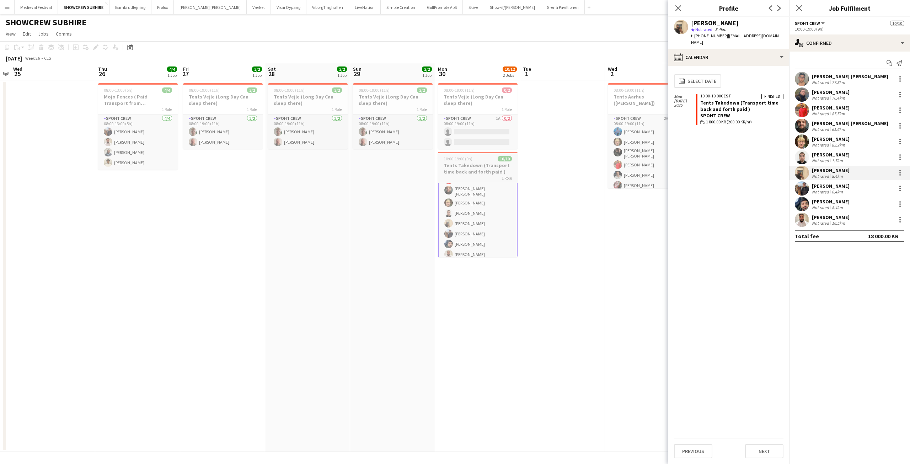
click at [456, 166] on h3 "Tents Takedown (Transport time back and forth paid )" at bounding box center [478, 168] width 80 height 13
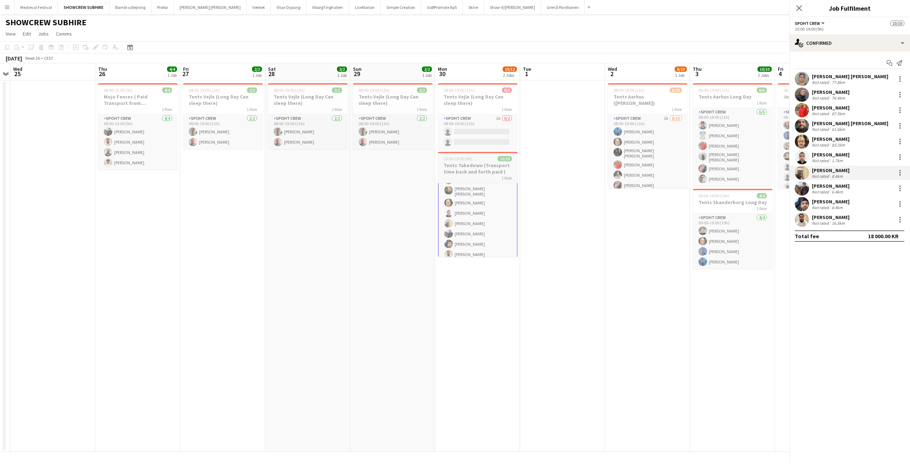
scroll to position [43, 0]
click at [456, 166] on h3 "Tents Takedown (Transport time back and forth paid )" at bounding box center [478, 169] width 78 height 13
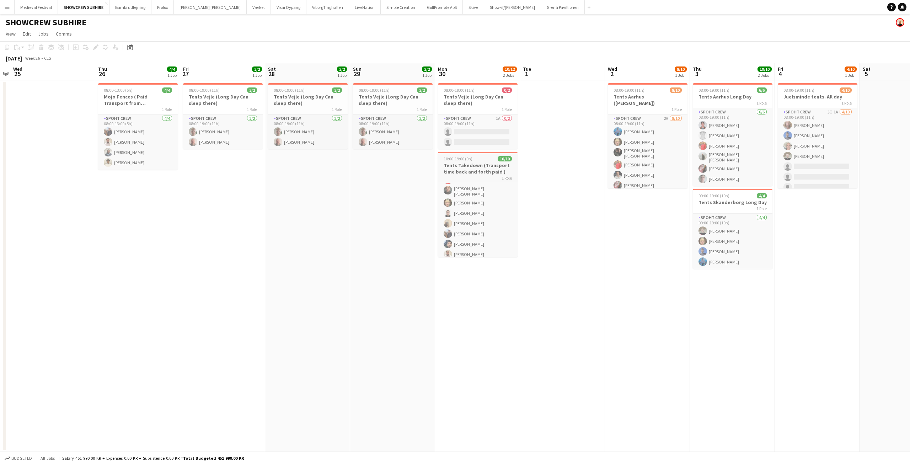
click at [456, 166] on h3 "Tents Takedown (Transport time back and forth paid )" at bounding box center [478, 168] width 80 height 13
click at [94, 46] on icon "Edit" at bounding box center [96, 47] width 6 height 6
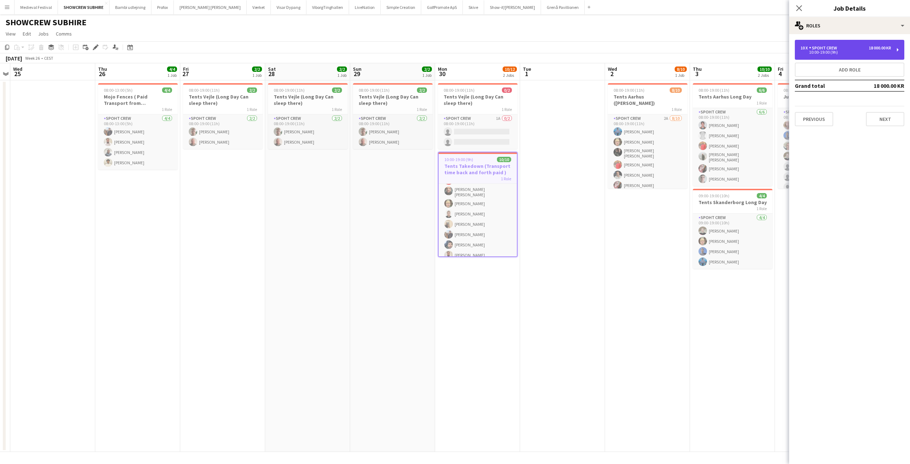
click at [836, 42] on div "10 x Spoht Crew 18 000.00 KR 10:00-19:00 (9h)" at bounding box center [850, 50] width 110 height 20
